Goal: Task Accomplishment & Management: Complete application form

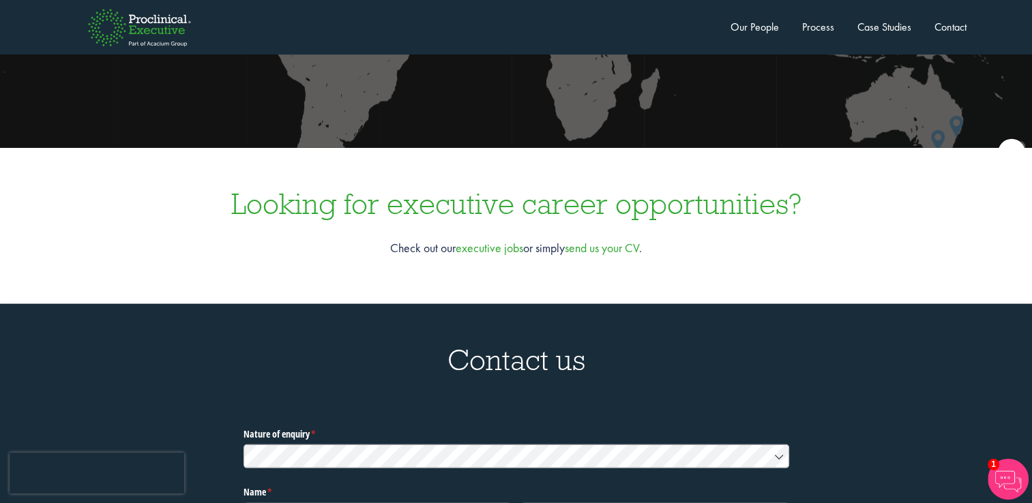
scroll to position [4026, 0]
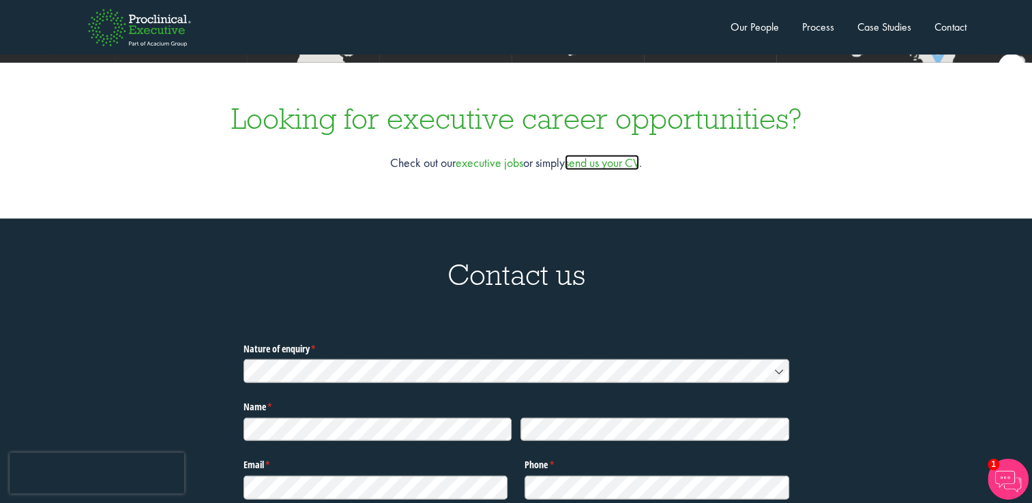
click at [586, 155] on link "send us your CV" at bounding box center [602, 163] width 74 height 16
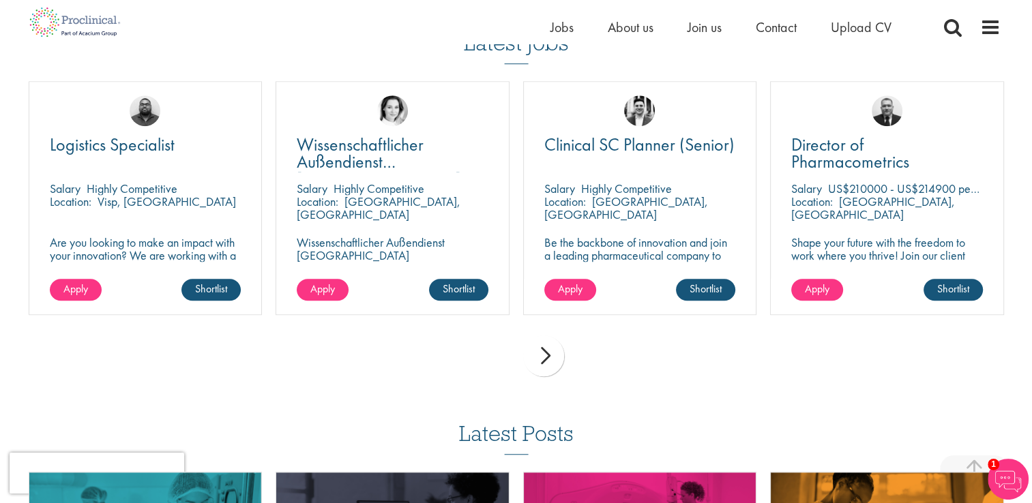
scroll to position [922, 0]
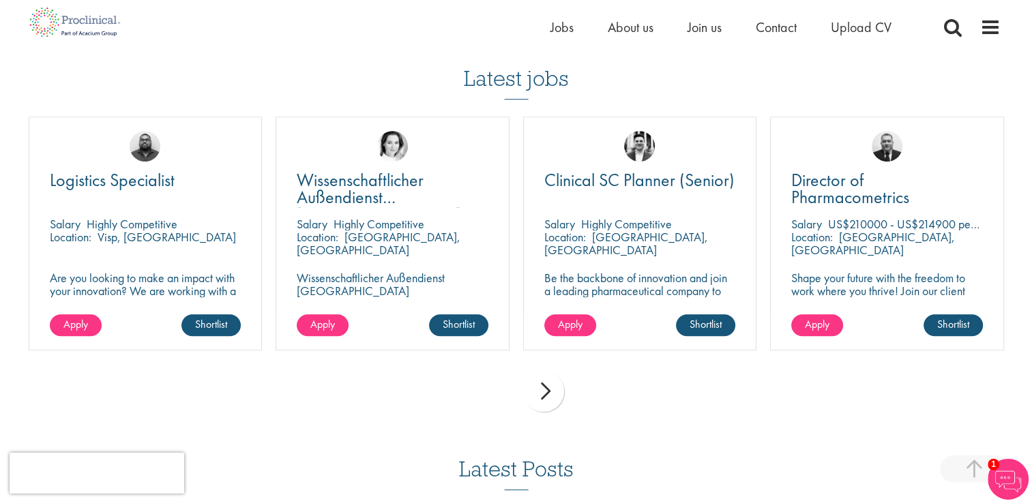
click at [545, 391] on div "next" at bounding box center [543, 391] width 41 height 41
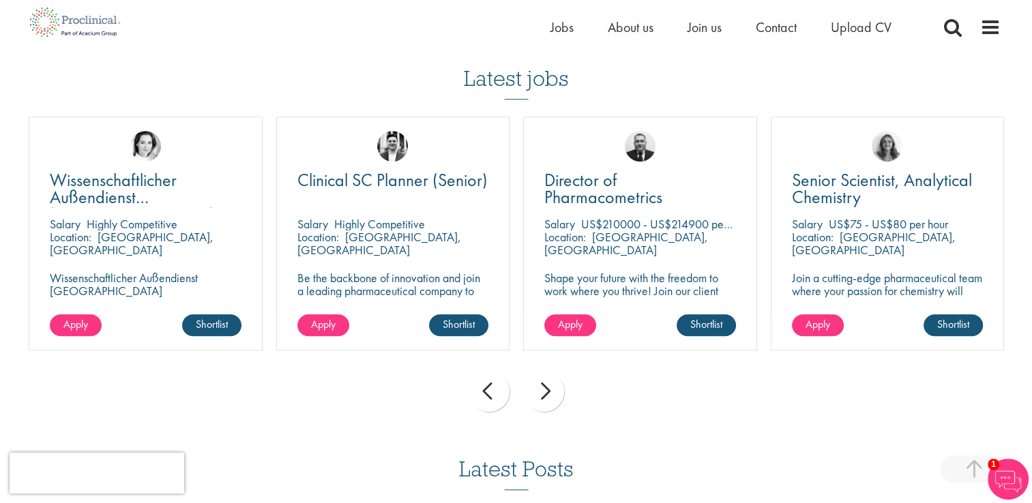
click at [545, 391] on div "next" at bounding box center [543, 391] width 41 height 41
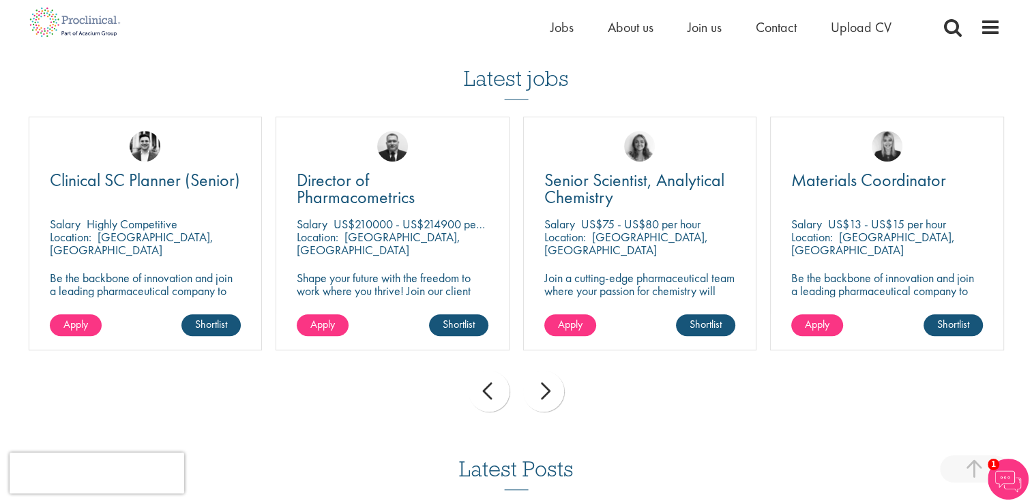
click at [545, 391] on div "next" at bounding box center [543, 391] width 41 height 41
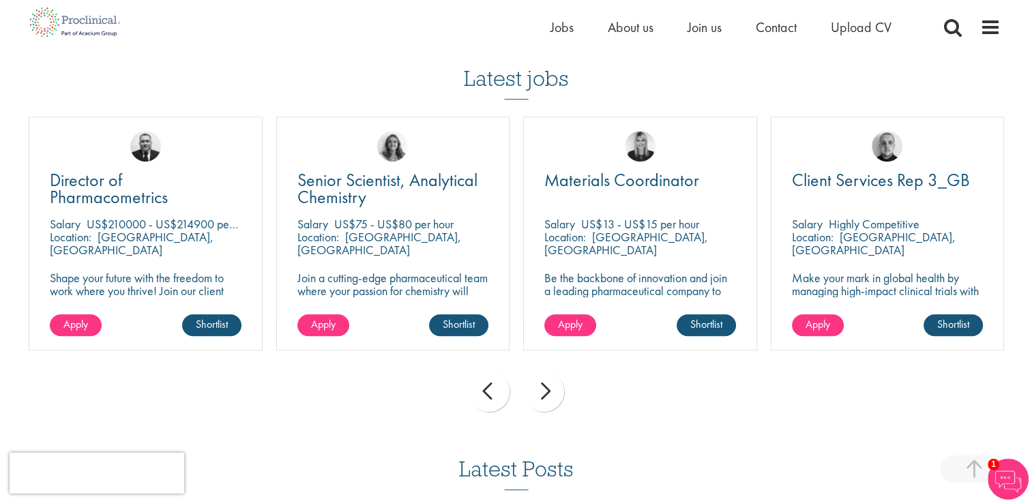
click at [545, 391] on div "next" at bounding box center [543, 391] width 41 height 41
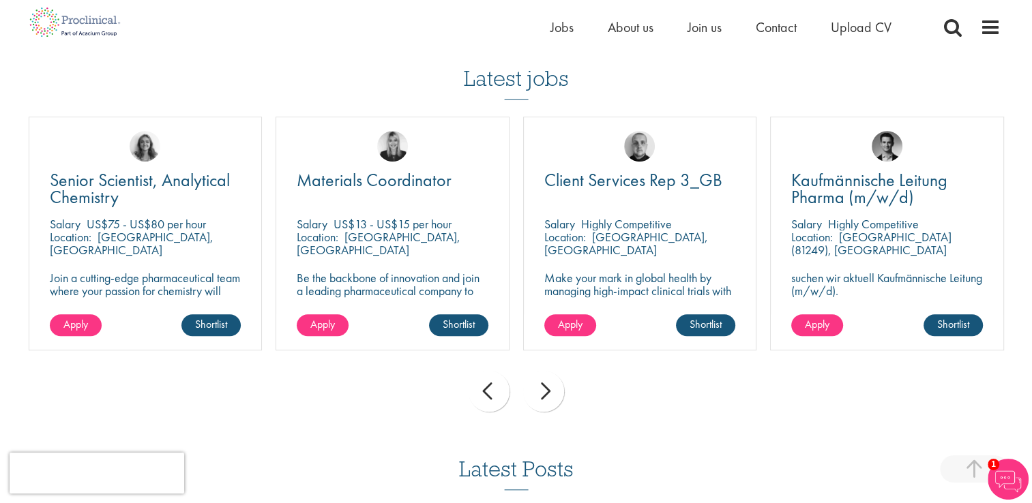
click at [545, 391] on div "next" at bounding box center [543, 391] width 41 height 41
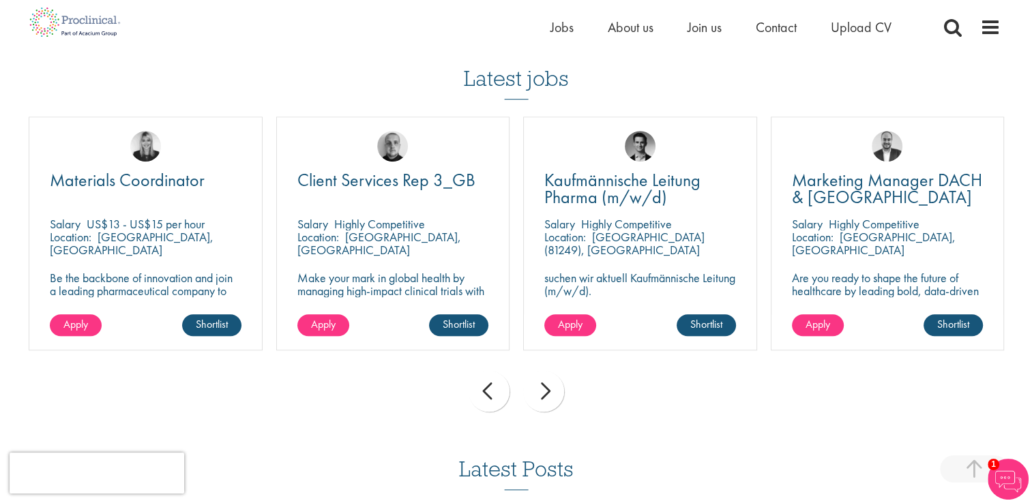
click at [545, 391] on div "next" at bounding box center [543, 391] width 41 height 41
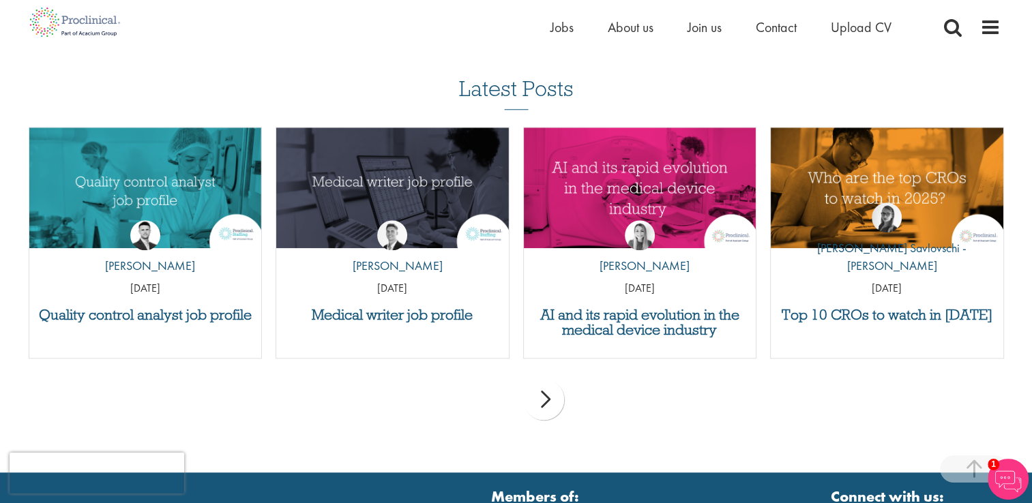
scroll to position [1301, 0]
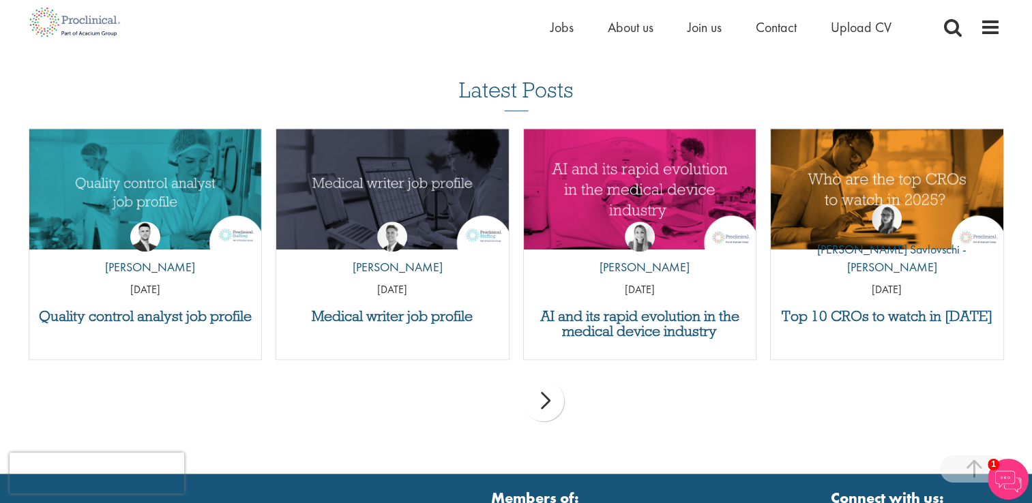
click at [553, 401] on div "next" at bounding box center [543, 400] width 41 height 41
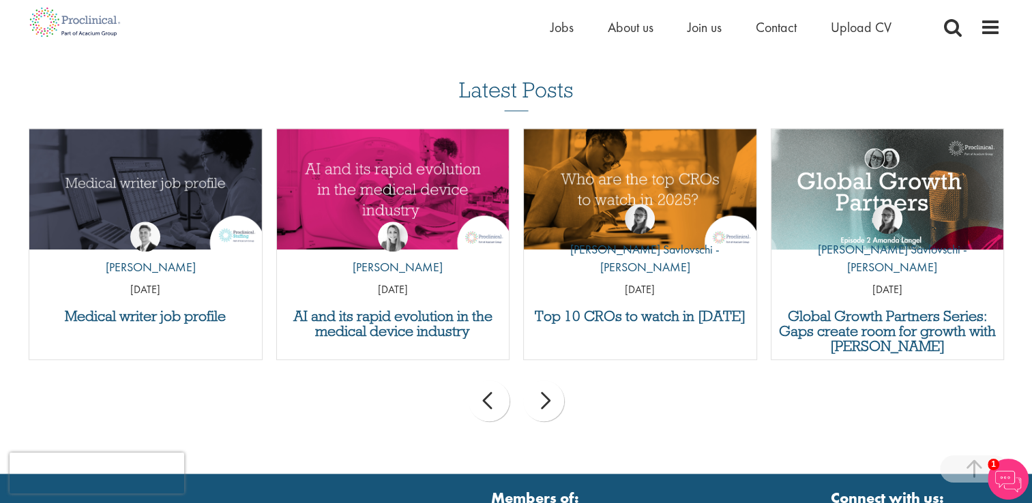
click at [553, 401] on div "next" at bounding box center [543, 400] width 41 height 41
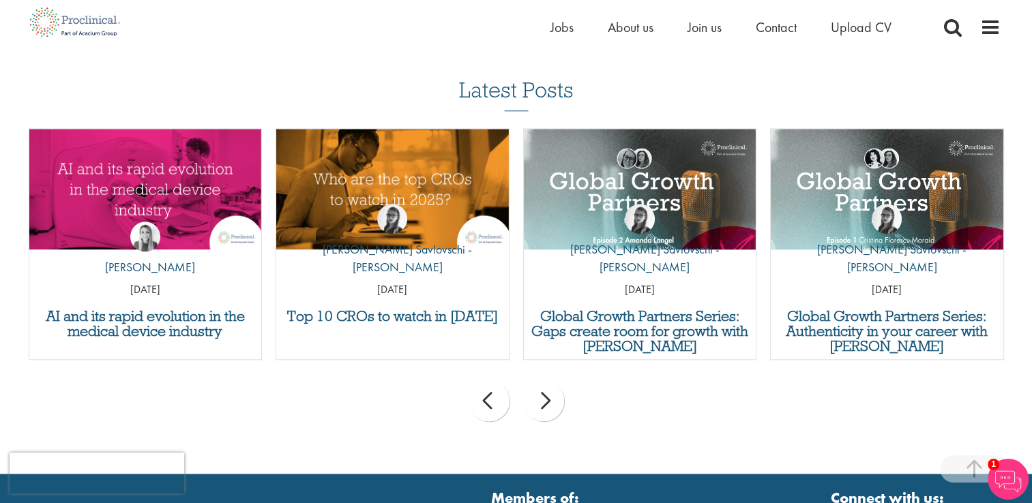
click at [553, 401] on div "next" at bounding box center [543, 400] width 41 height 41
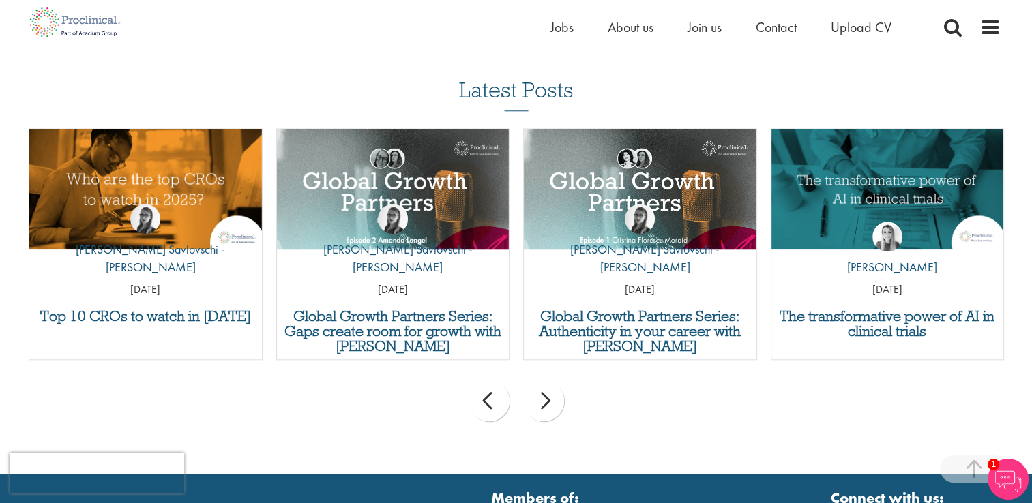
click at [553, 401] on div "next" at bounding box center [543, 400] width 41 height 41
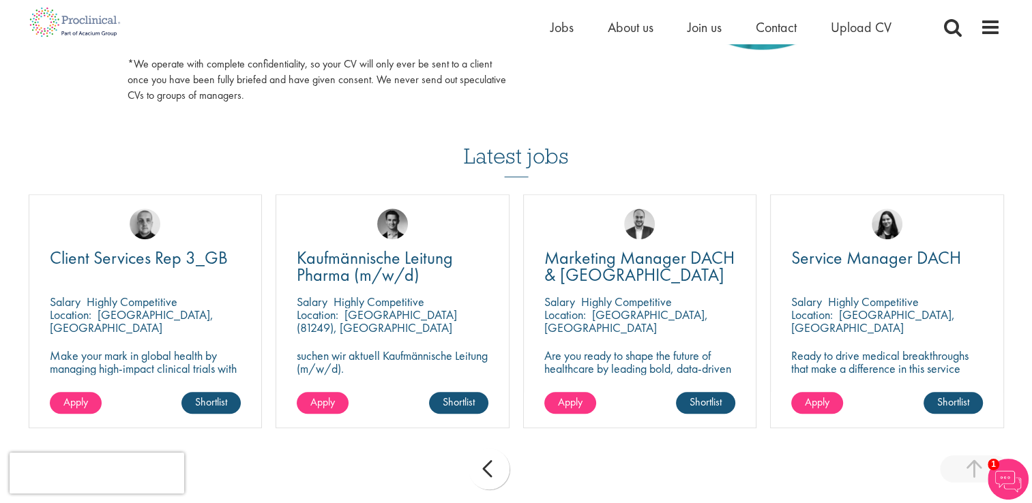
scroll to position [843, 0]
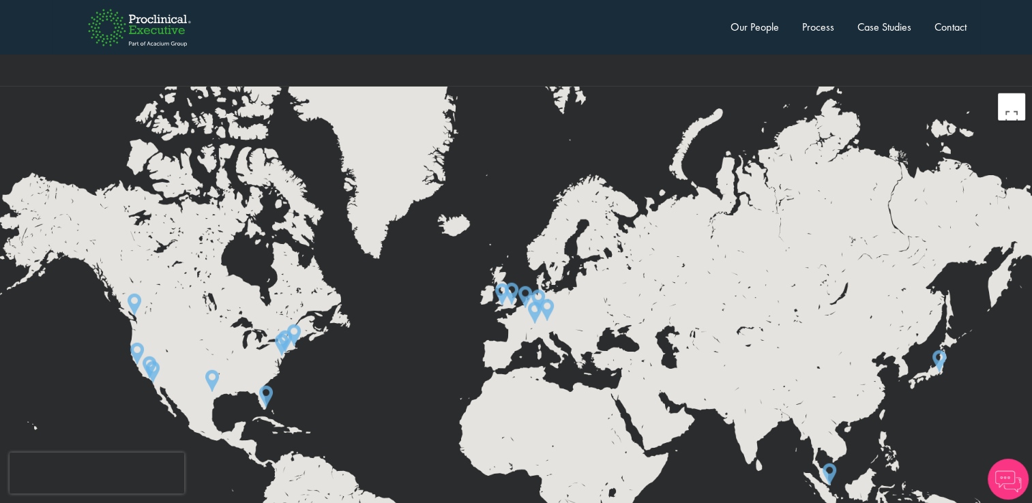
scroll to position [4026, 0]
